Goal: Share content

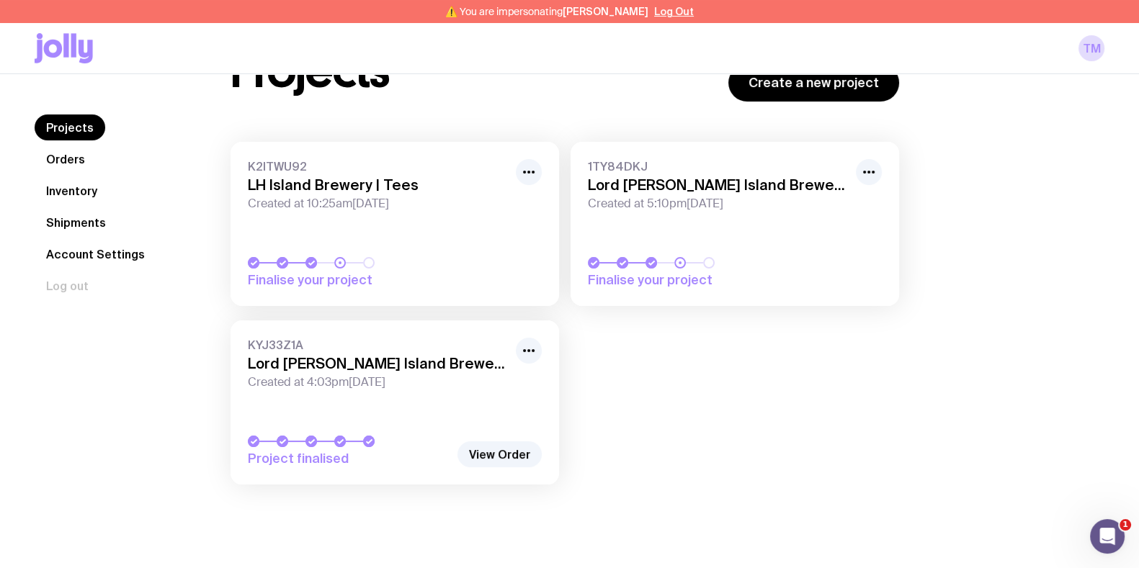
click at [346, 213] on link "K2ITWU92 LH Island Brewery | Tees Created at 10:25am, Fri 15th Aug 2025 Finalis…" at bounding box center [394, 224] width 328 height 164
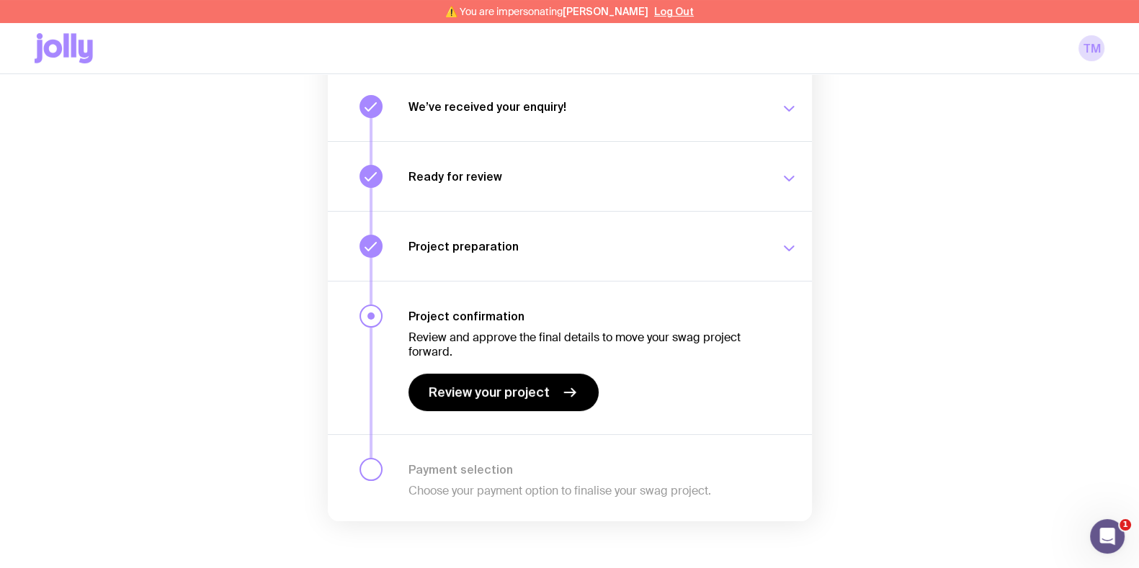
scroll to position [202, 0]
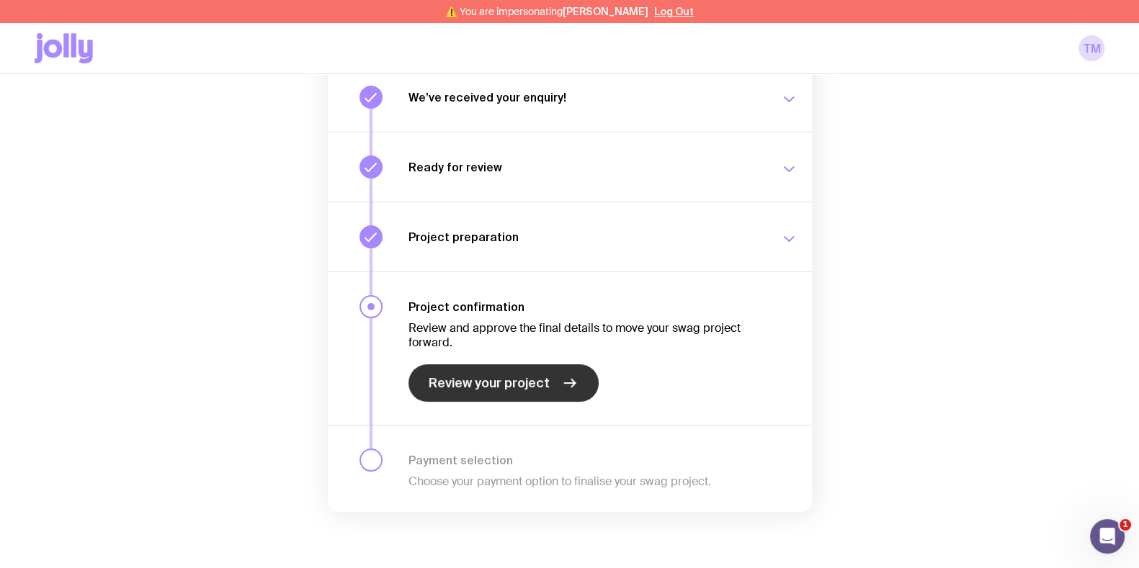
click at [537, 382] on span "Review your project" at bounding box center [488, 382] width 121 height 17
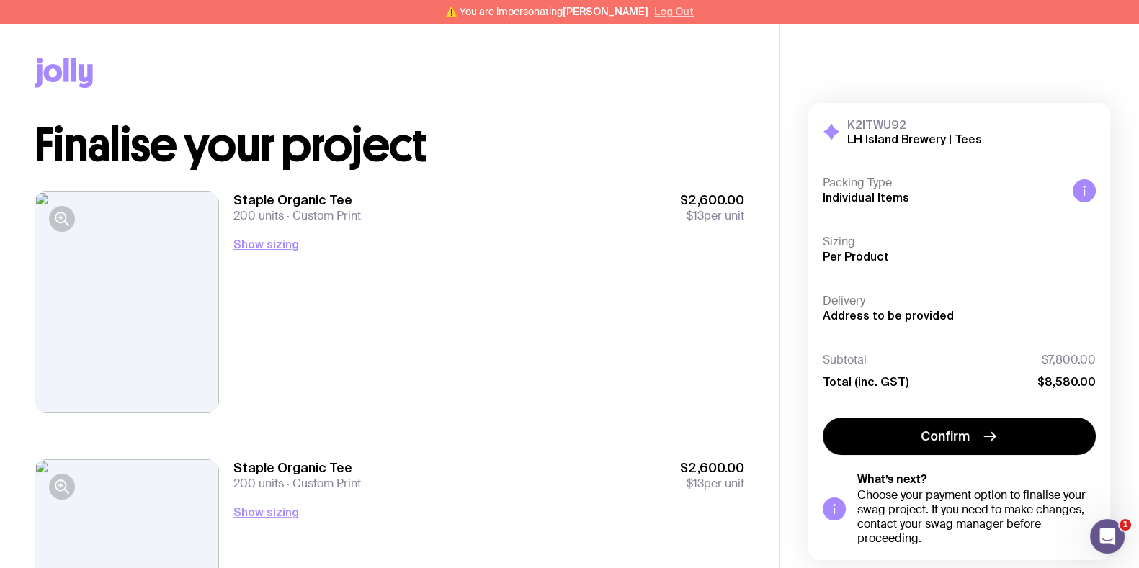
click at [654, 11] on button "Log Out" at bounding box center [674, 12] width 40 height 12
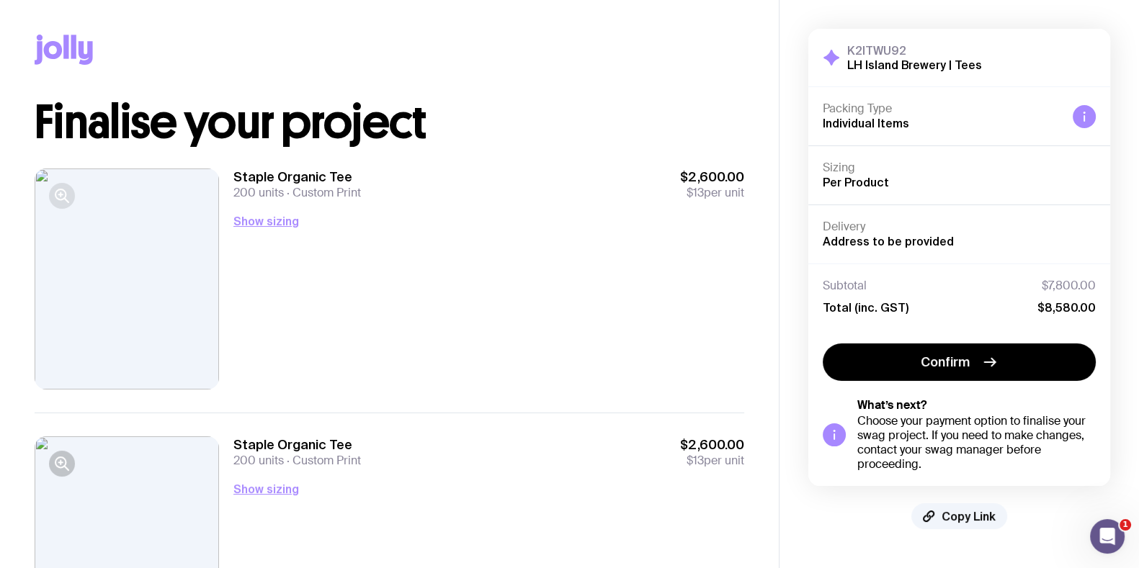
click at [69, 201] on icon "button" at bounding box center [61, 195] width 17 height 17
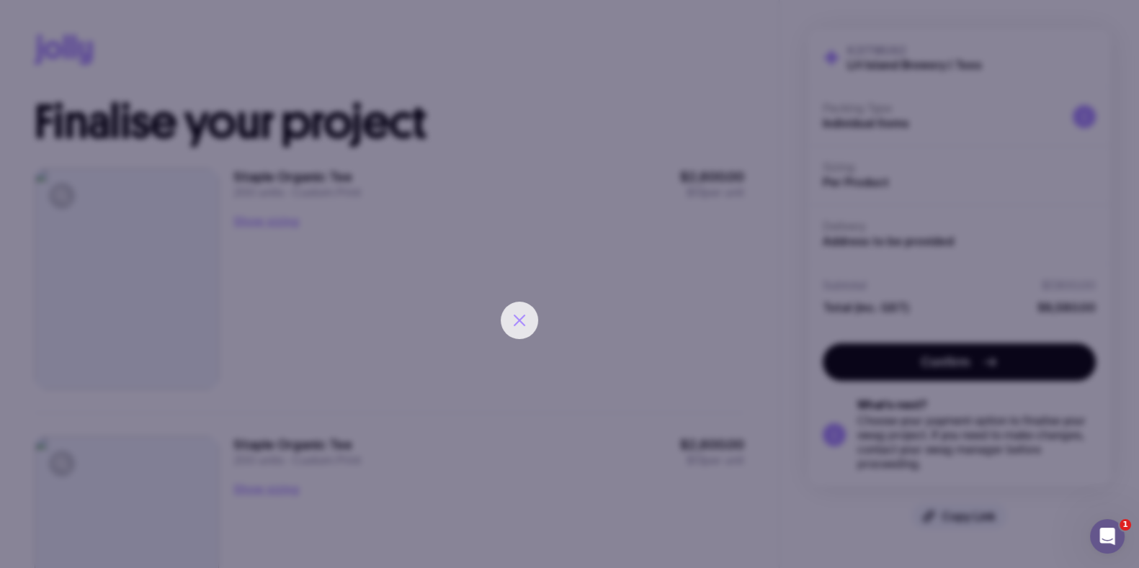
click at [534, 316] on button "button" at bounding box center [518, 320] width 37 height 37
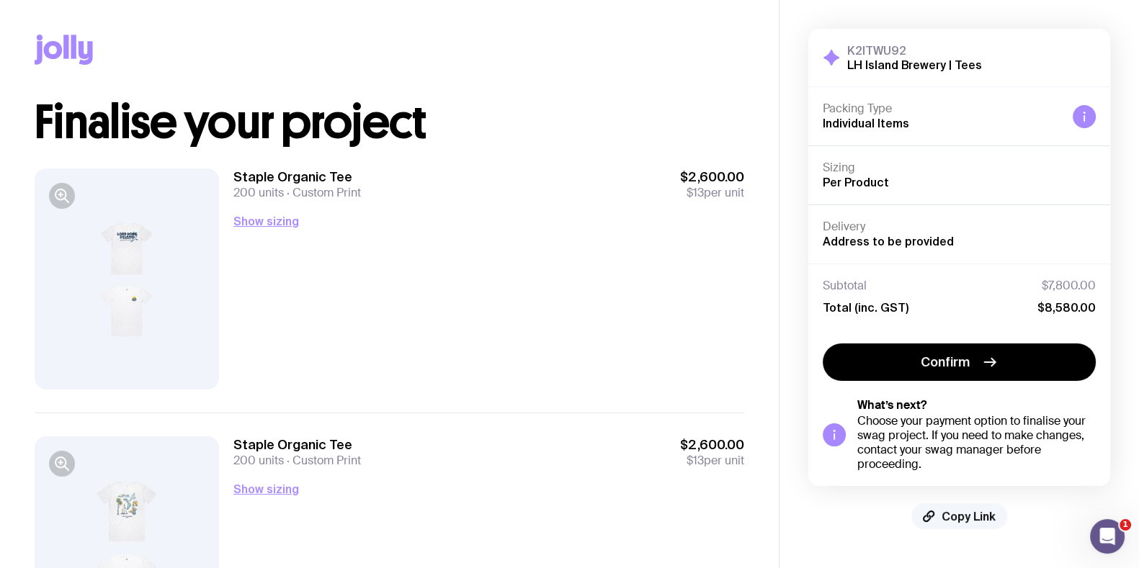
click at [971, 524] on button "Copy Link" at bounding box center [959, 516] width 96 height 26
click at [972, 513] on span "Copy Link" at bounding box center [968, 516] width 54 height 14
